Goal: Transaction & Acquisition: Purchase product/service

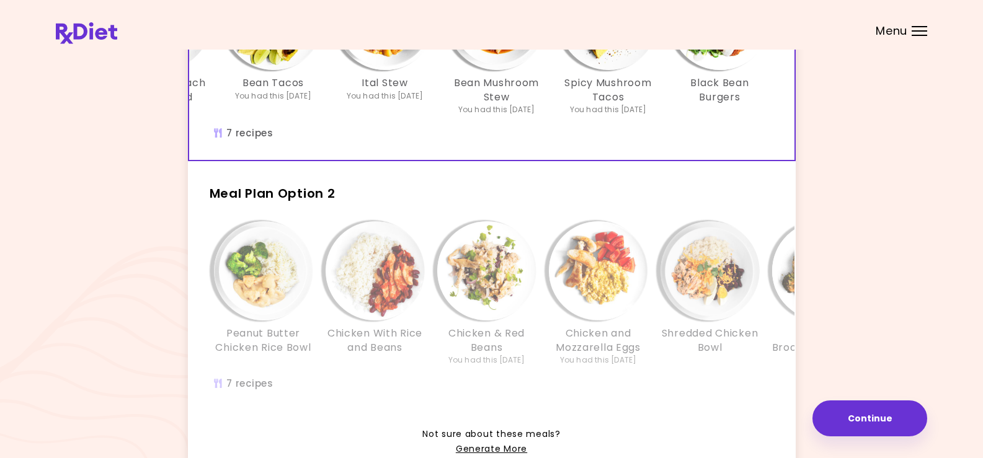
scroll to position [248, 0]
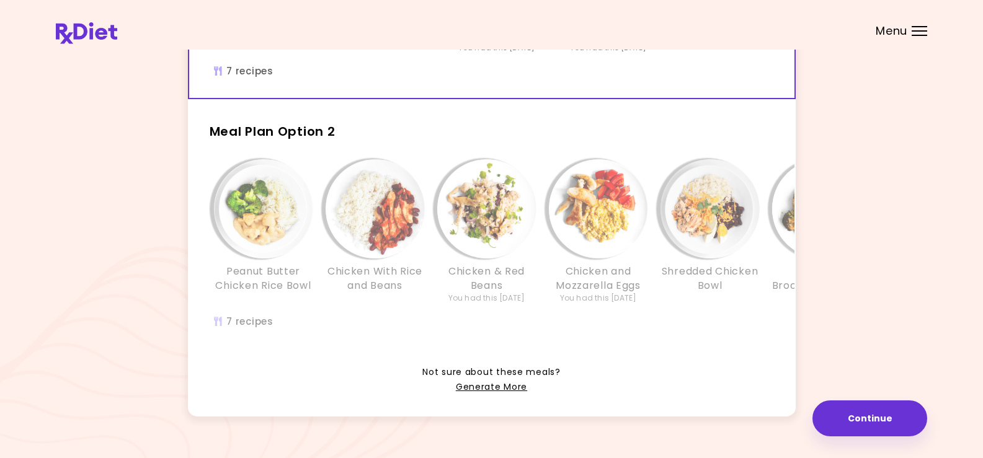
click at [548, 136] on h2 "Meal Plan Option 2" at bounding box center [492, 126] width 608 height 32
click at [689, 329] on div "Peanut Butter Chicken Rice Bowl Chicken With Rice and Beans Chicken & Red Beans…" at bounding box center [598, 250] width 819 height 195
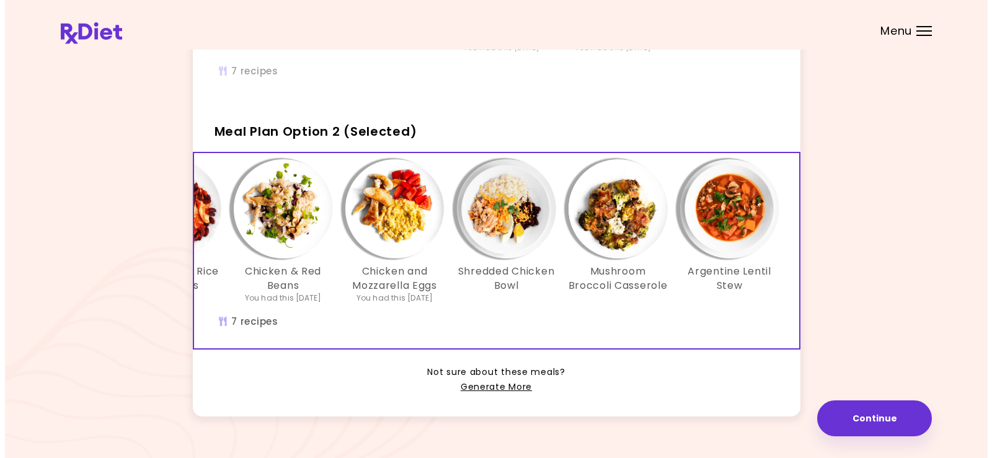
scroll to position [0, 209]
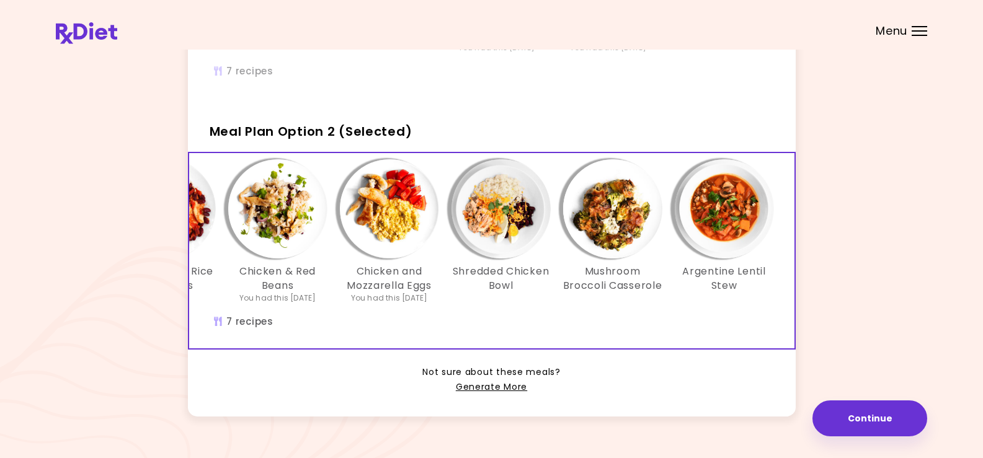
click at [716, 220] on img "Info - Argentine Lentil Stew - Meal Plan Option 2 (Selected)" at bounding box center [724, 208] width 99 height 99
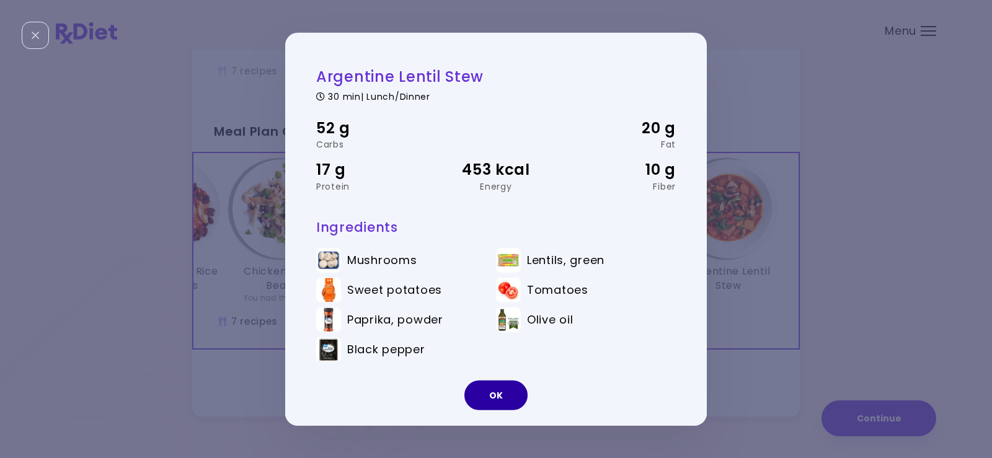
click at [492, 389] on button "OK" at bounding box center [495, 396] width 63 height 30
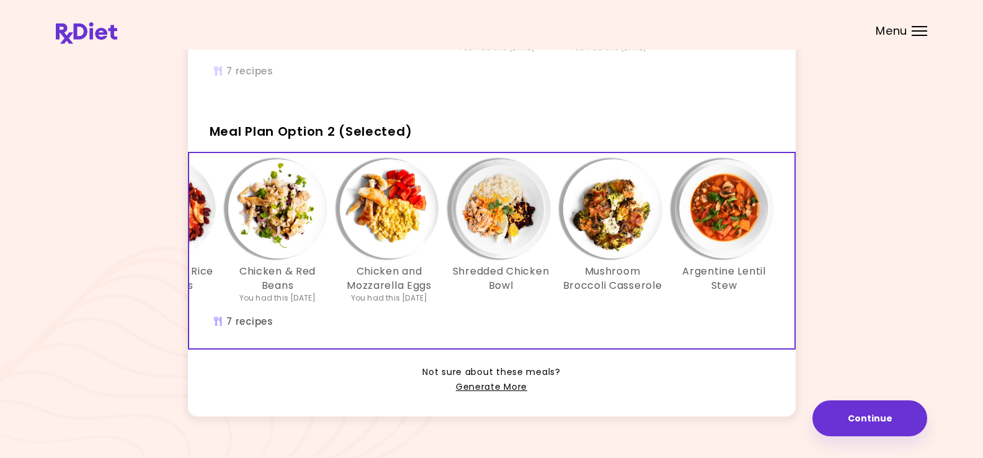
click at [615, 216] on img "Info - Mushroom Broccoli Casserole - Meal Plan Option 2 (Selected)" at bounding box center [612, 208] width 99 height 99
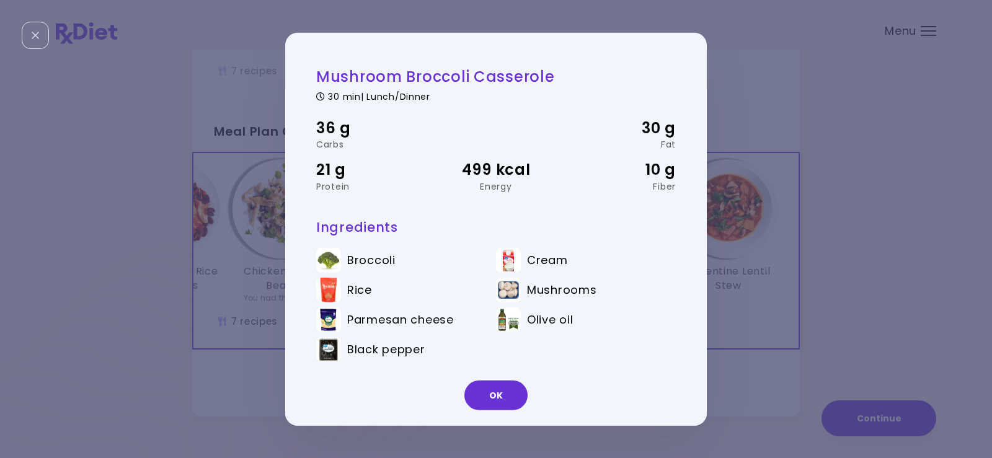
click at [330, 295] on img at bounding box center [328, 290] width 25 height 25
click at [497, 397] on button "OK" at bounding box center [495, 396] width 63 height 30
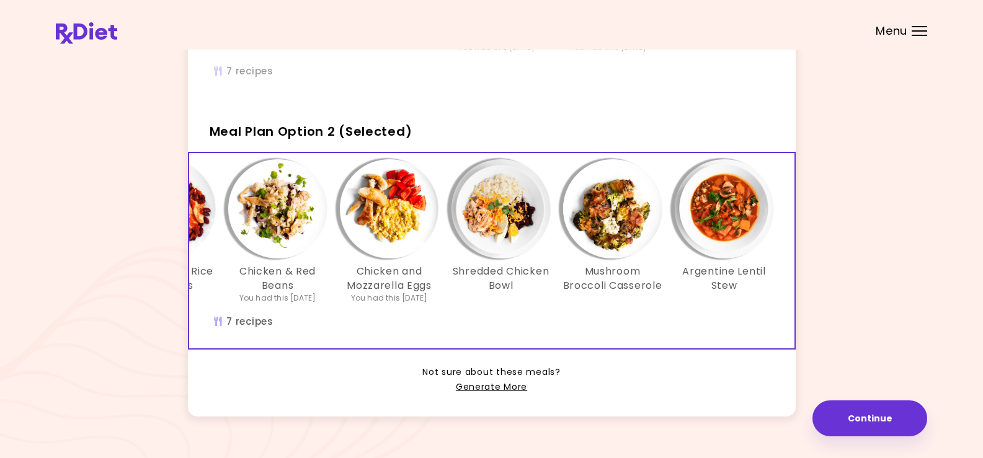
click at [503, 304] on div "Shredded Chicken Bowl" at bounding box center [501, 231] width 112 height 144
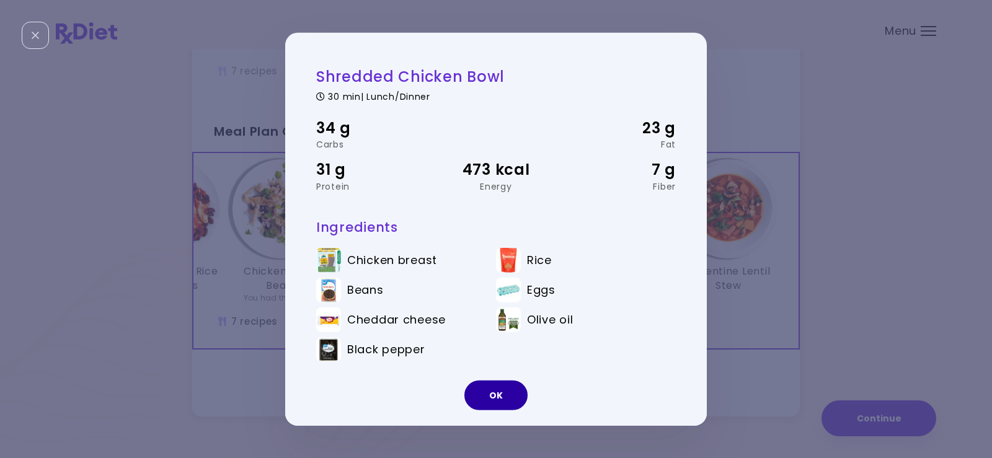
click at [512, 401] on button "OK" at bounding box center [495, 396] width 63 height 30
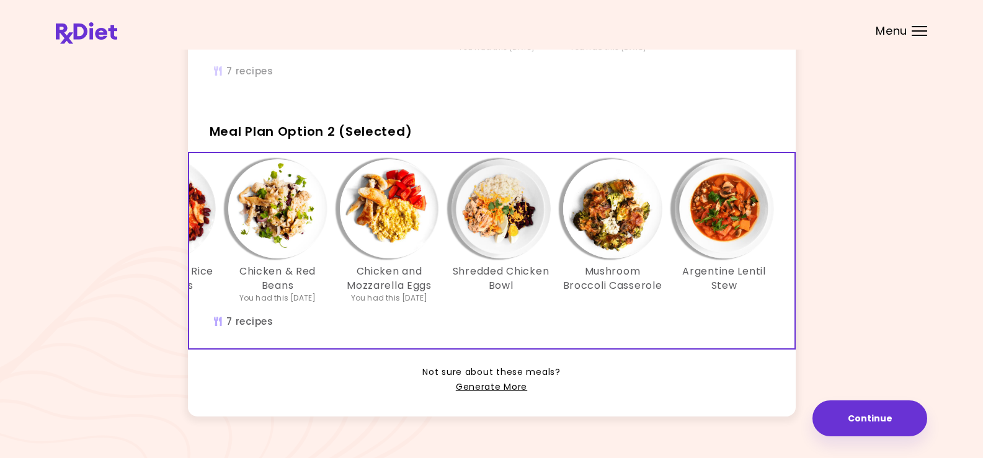
click at [714, 335] on div "Peanut Butter Chicken Rice Bowl Chicken With Rice and Beans Chicken & Red Beans…" at bounding box center [389, 250] width 819 height 195
click at [884, 424] on button "Continue" at bounding box center [869, 419] width 115 height 36
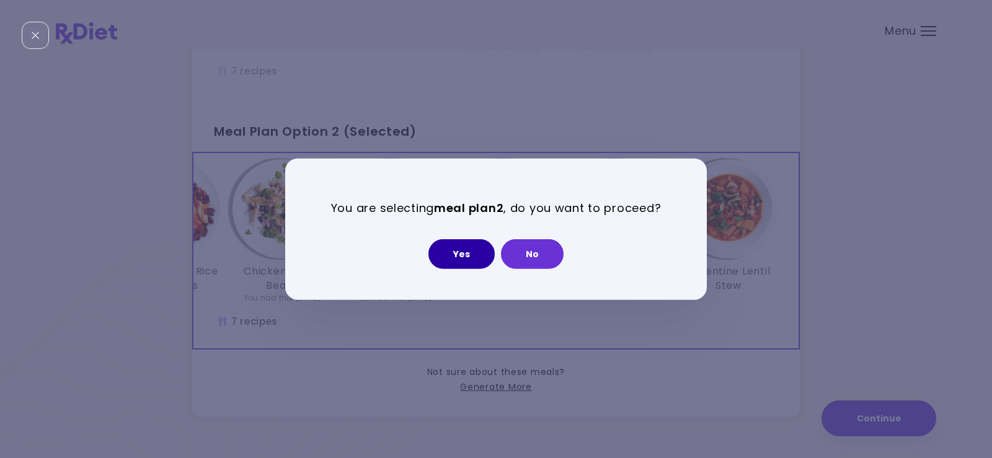
click at [464, 252] on button "Yes" at bounding box center [462, 254] width 66 height 30
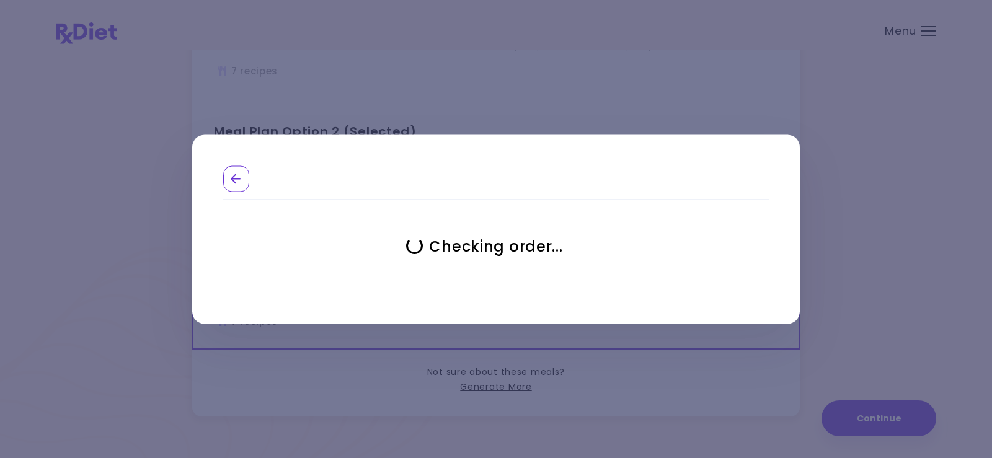
select select "**********"
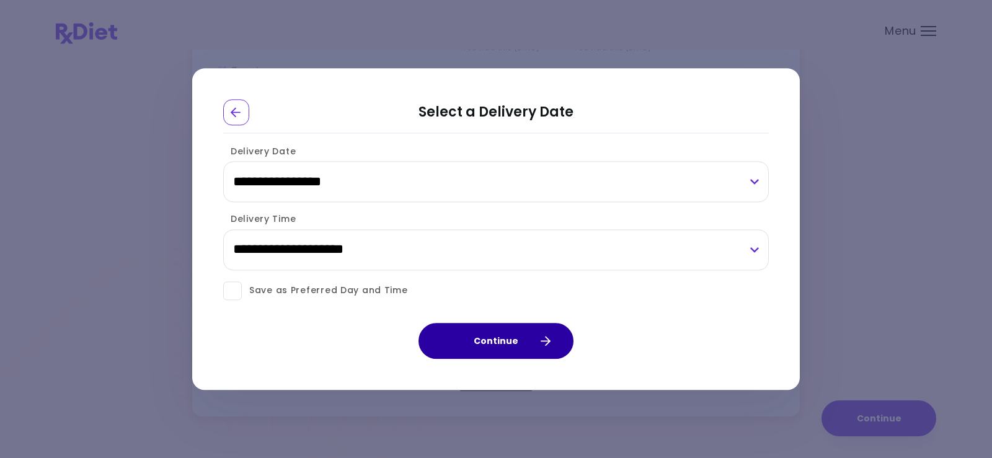
click at [492, 337] on button "Continue" at bounding box center [496, 341] width 155 height 36
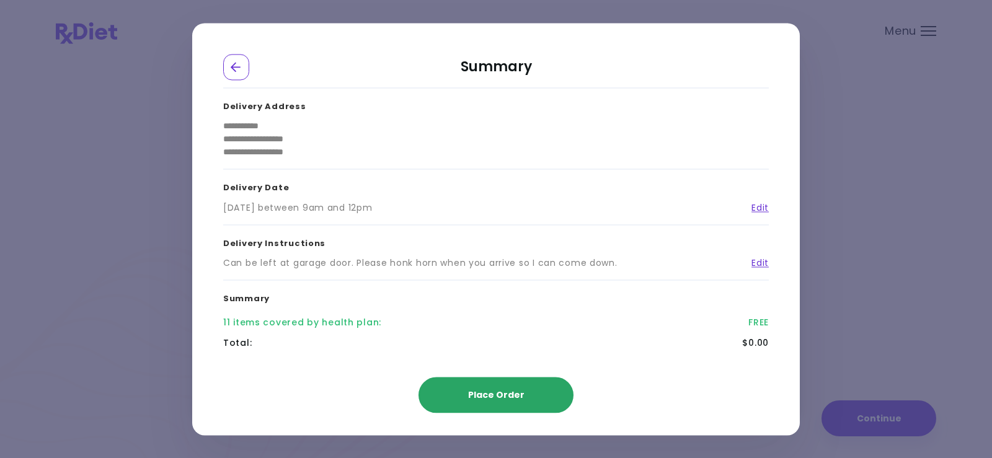
click at [508, 393] on span "Place Order" at bounding box center [496, 395] width 56 height 12
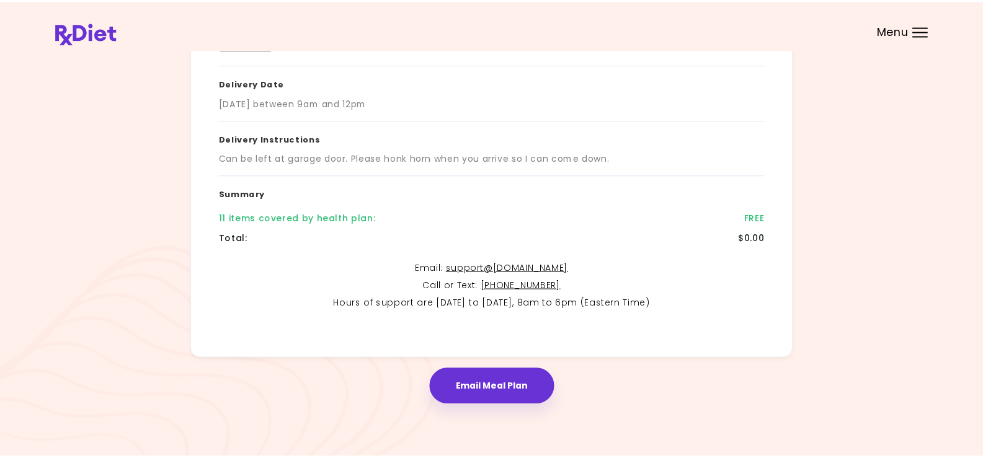
scroll to position [203, 0]
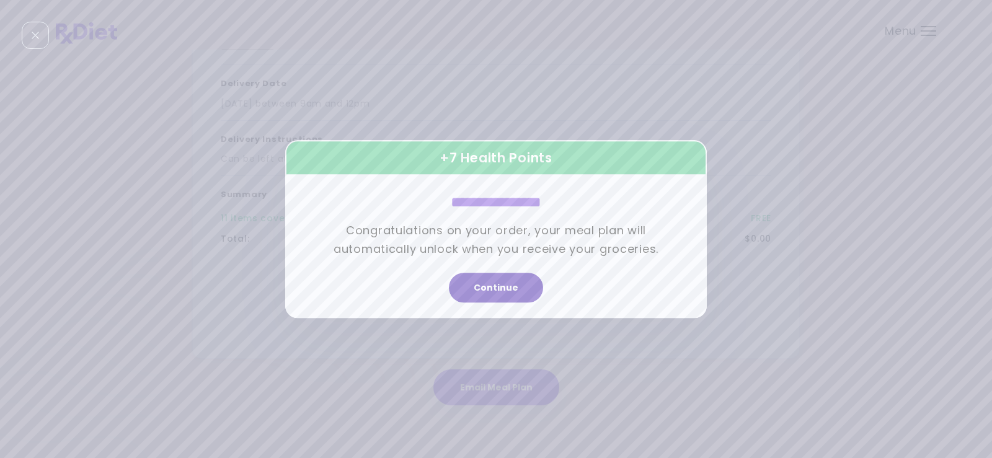
click at [492, 288] on button "Continue" at bounding box center [496, 288] width 94 height 30
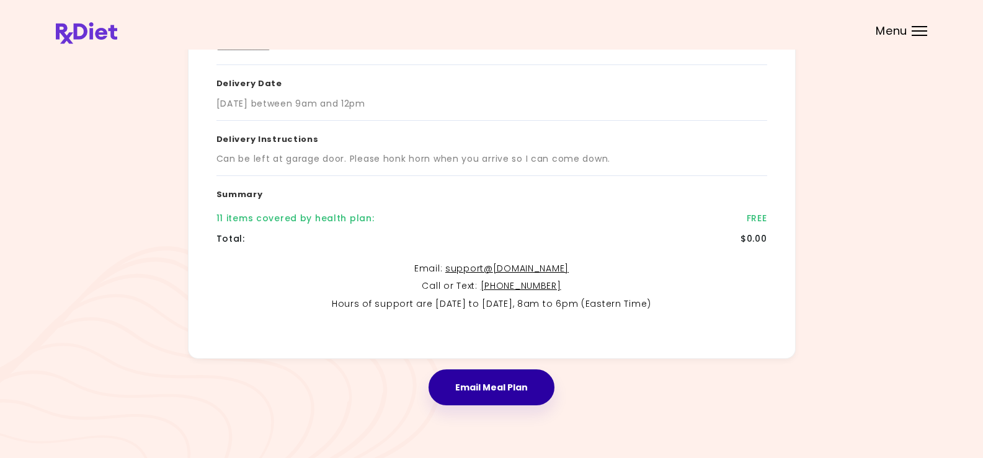
click at [528, 391] on button "Email Meal Plan" at bounding box center [492, 388] width 126 height 36
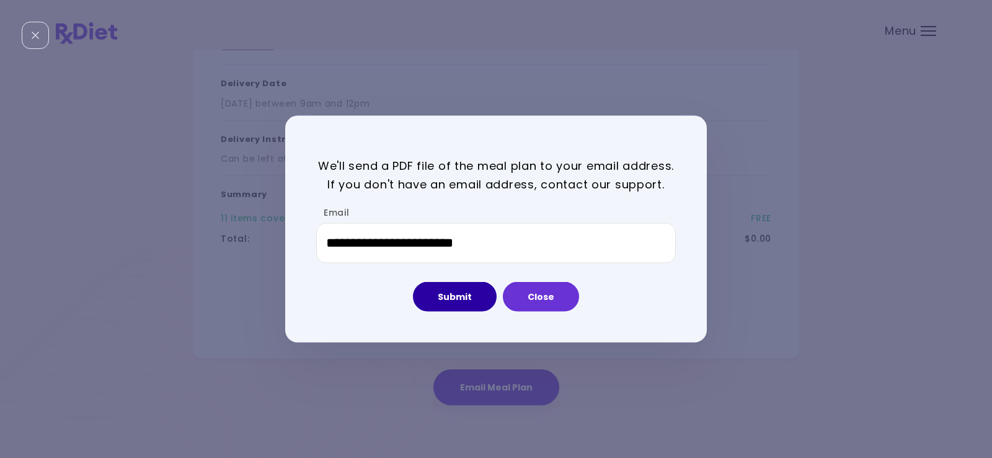
click at [471, 300] on button "Submit" at bounding box center [455, 297] width 84 height 30
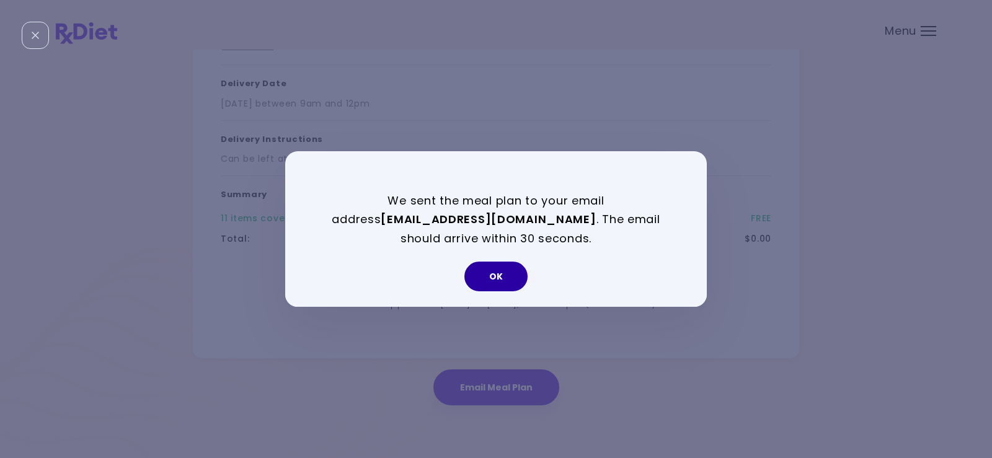
click at [513, 270] on button "OK" at bounding box center [495, 277] width 63 height 30
